Goal: Task Accomplishment & Management: Use online tool/utility

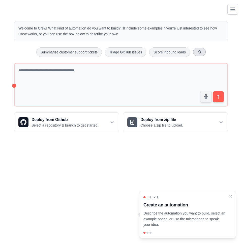
click at [202, 54] on button at bounding box center [199, 52] width 13 height 9
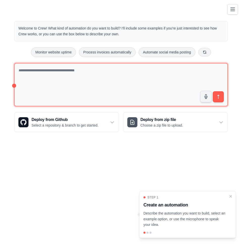
click at [33, 89] on textarea at bounding box center [121, 85] width 214 height 44
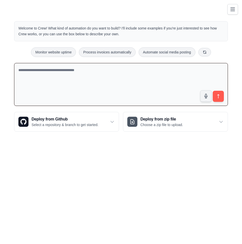
drag, startPoint x: 128, startPoint y: 156, endPoint x: 131, endPoint y: 157, distance: 2.6
click at [131, 158] on body "[EMAIL_ADDRESS][DOMAIN_NAME] Settings Build Automations Crew Studio" at bounding box center [121, 122] width 242 height 244
click at [135, 148] on body "[EMAIL_ADDRESS][DOMAIN_NAME] Settings Build Automations Crew Studio" at bounding box center [121, 122] width 242 height 244
click at [217, 123] on div "Deploy from zip file Choose a zip file to upload." at bounding box center [175, 121] width 105 height 19
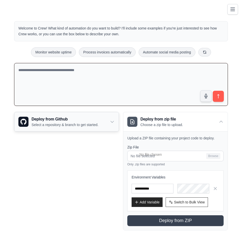
click at [98, 126] on p "Select a repository & branch to get started." at bounding box center [65, 124] width 67 height 5
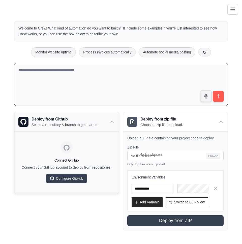
click at [104, 124] on div "Deploy from Github Select a repository & branch to get started." at bounding box center [66, 121] width 105 height 19
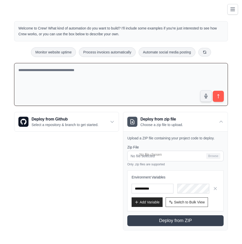
click at [233, 123] on div "Welcome to Crew! What kind of automation do you want to build? I'll include som…" at bounding box center [121, 126] width 226 height 226
click at [221, 123] on icon at bounding box center [221, 121] width 5 height 5
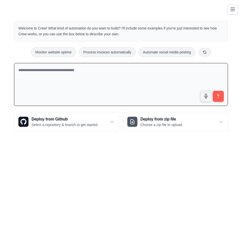
click at [143, 84] on textarea at bounding box center [121, 84] width 214 height 43
click at [130, 77] on textarea at bounding box center [121, 84] width 214 height 43
type textarea "*"
type textarea "**********"
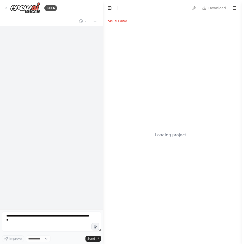
select select "****"
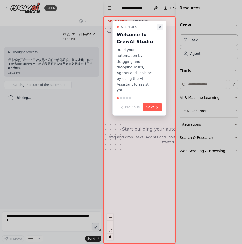
click at [159, 27] on icon "Close walkthrough" at bounding box center [160, 27] width 2 height 2
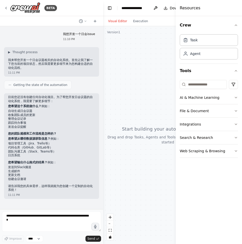
drag, startPoint x: 128, startPoint y: 76, endPoint x: 136, endPoint y: 83, distance: 10.9
click at [136, 83] on div at bounding box center [168, 135] width 130 height 218
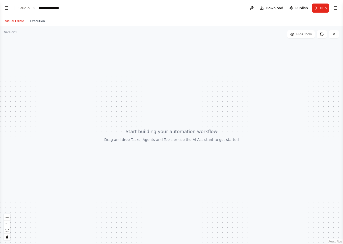
drag, startPoint x: 207, startPoint y: 44, endPoint x: 146, endPoint y: 30, distance: 62.3
click at [207, 44] on div at bounding box center [171, 135] width 343 height 218
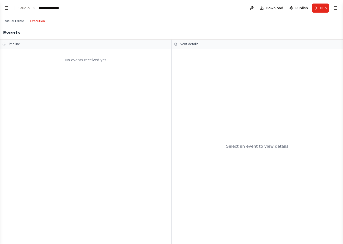
click at [36, 22] on button "Execution" at bounding box center [37, 21] width 21 height 6
click at [16, 23] on button "Visual Editor" at bounding box center [14, 21] width 25 height 6
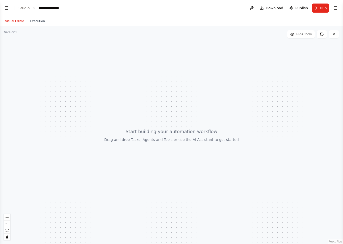
drag, startPoint x: 119, startPoint y: 64, endPoint x: 65, endPoint y: 24, distance: 66.6
click at [119, 64] on div at bounding box center [171, 135] width 343 height 218
click at [8, 7] on button "Toggle Left Sidebar" at bounding box center [6, 8] width 7 height 7
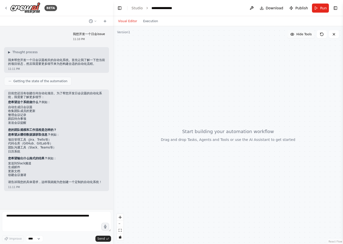
click at [242, 36] on span "Hide Tools" at bounding box center [303, 34] width 15 height 4
click at [242, 35] on span "Show Tools" at bounding box center [303, 34] width 17 height 4
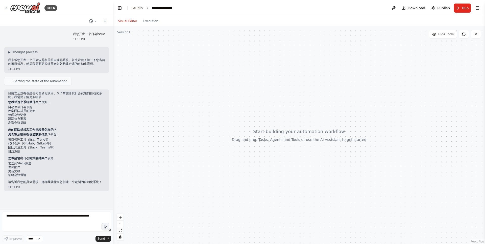
drag, startPoint x: 160, startPoint y: 30, endPoint x: 151, endPoint y: 31, distance: 9.4
click at [158, 30] on div at bounding box center [299, 135] width 372 height 218
click at [127, 32] on div "Version 1" at bounding box center [123, 32] width 13 height 4
drag, startPoint x: 176, startPoint y: 68, endPoint x: 180, endPoint y: 69, distance: 4.4
click at [178, 69] on div at bounding box center [299, 135] width 372 height 218
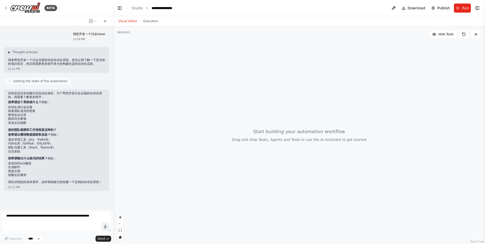
click at [242, 136] on div at bounding box center [299, 135] width 372 height 218
click at [242, 141] on div at bounding box center [299, 135] width 372 height 218
drag, startPoint x: 314, startPoint y: 142, endPoint x: 317, endPoint y: 137, distance: 5.6
click at [242, 138] on div at bounding box center [299, 135] width 372 height 218
click at [242, 36] on icon at bounding box center [463, 34] width 3 height 3
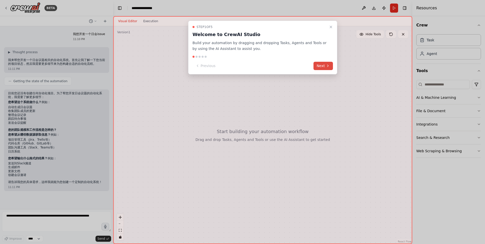
click at [242, 64] on icon at bounding box center [328, 66] width 4 height 4
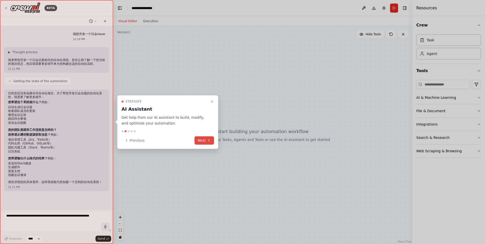
click at [205, 141] on button "Next" at bounding box center [203, 140] width 19 height 8
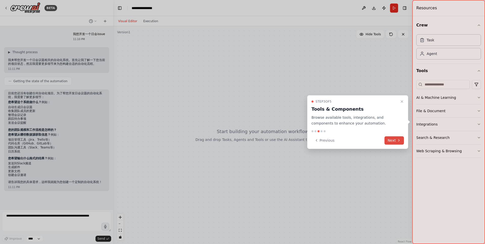
click at [242, 140] on button "Next" at bounding box center [393, 140] width 19 height 8
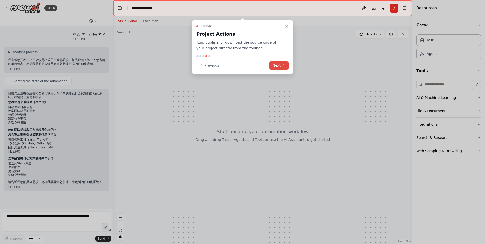
click at [242, 66] on button "Next" at bounding box center [278, 65] width 19 height 8
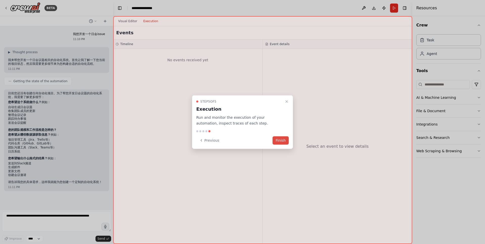
click at [242, 141] on button "Finish" at bounding box center [280, 140] width 16 height 8
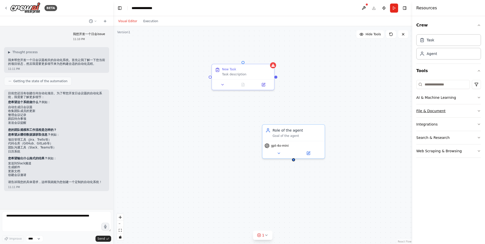
click at [242, 113] on button "File & Document" at bounding box center [448, 111] width 65 height 13
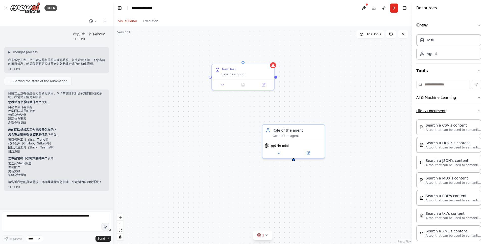
click at [242, 112] on button "File & Document" at bounding box center [448, 111] width 65 height 13
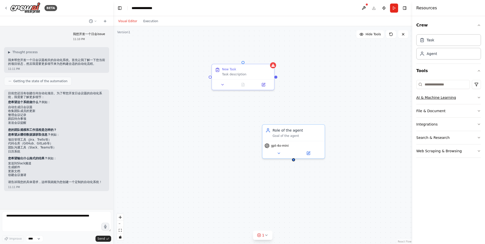
click at [242, 95] on button "AI & Machine Learning" at bounding box center [448, 97] width 65 height 13
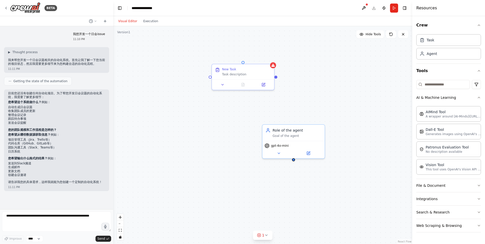
click at [200, 21] on div "Visual Editor Execution" at bounding box center [262, 21] width 299 height 10
